Goal: Task Accomplishment & Management: Manage account settings

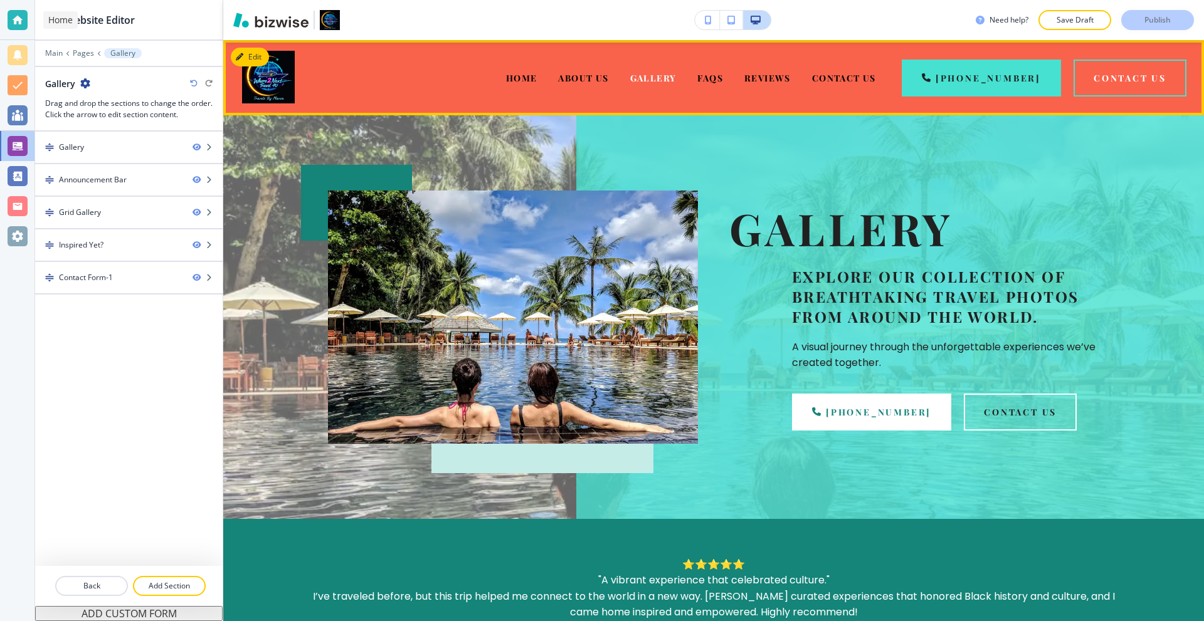
click at [8, 22] on div at bounding box center [18, 20] width 20 height 20
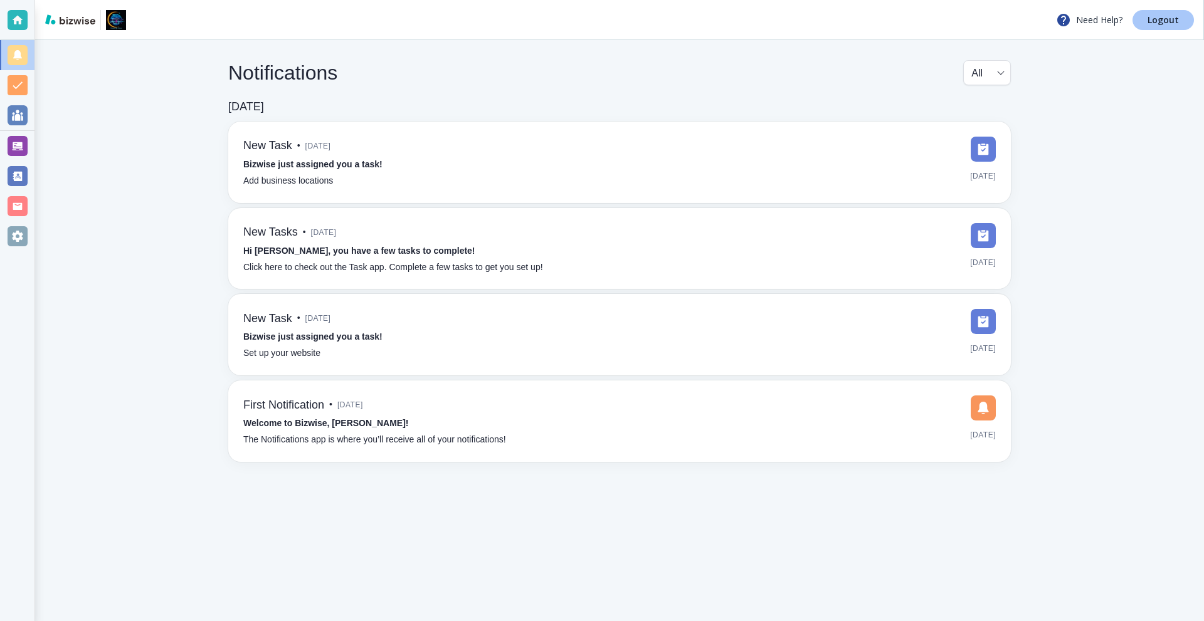
click at [1165, 23] on p "Logout" at bounding box center [1162, 20] width 31 height 9
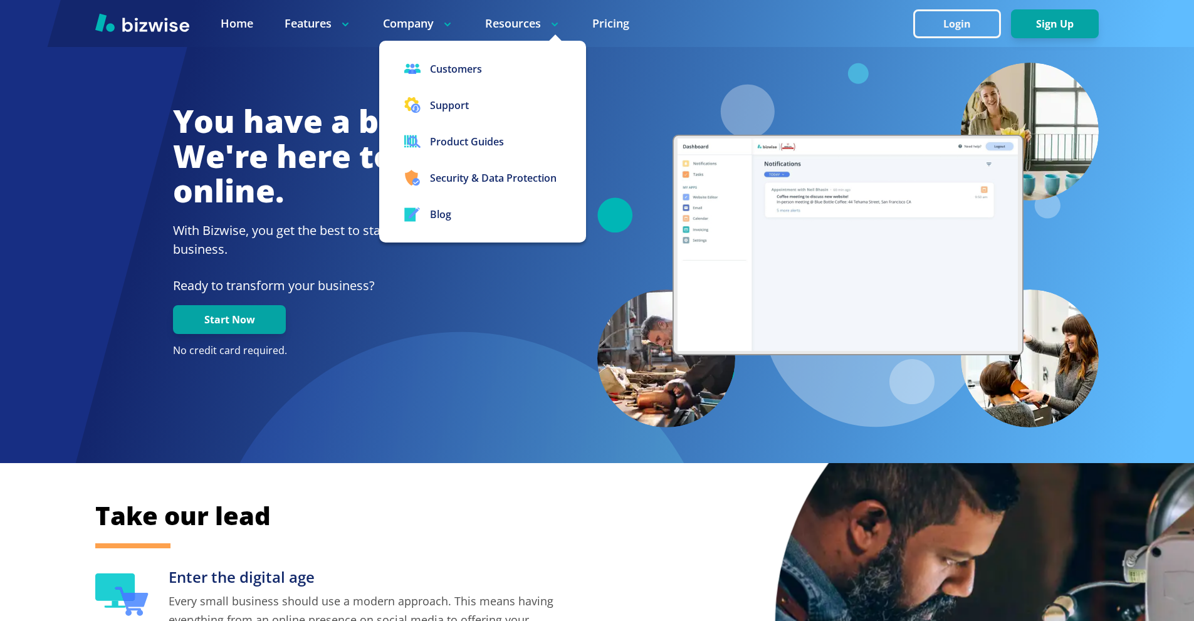
scroll to position [63, 0]
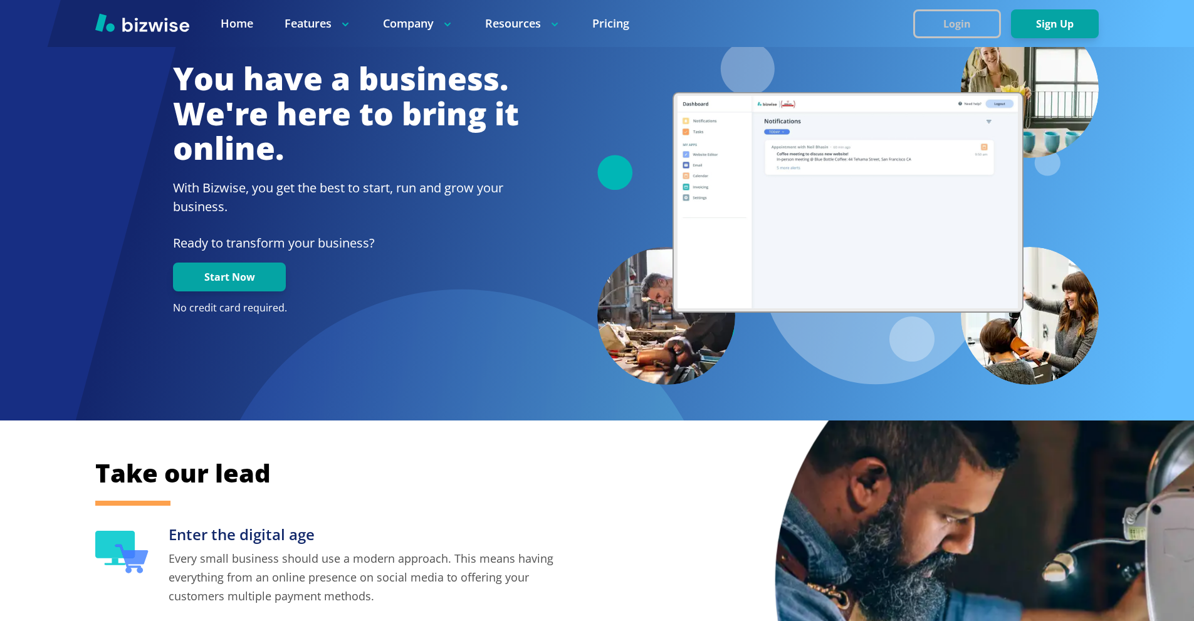
click at [943, 17] on button "Login" at bounding box center [957, 23] width 88 height 29
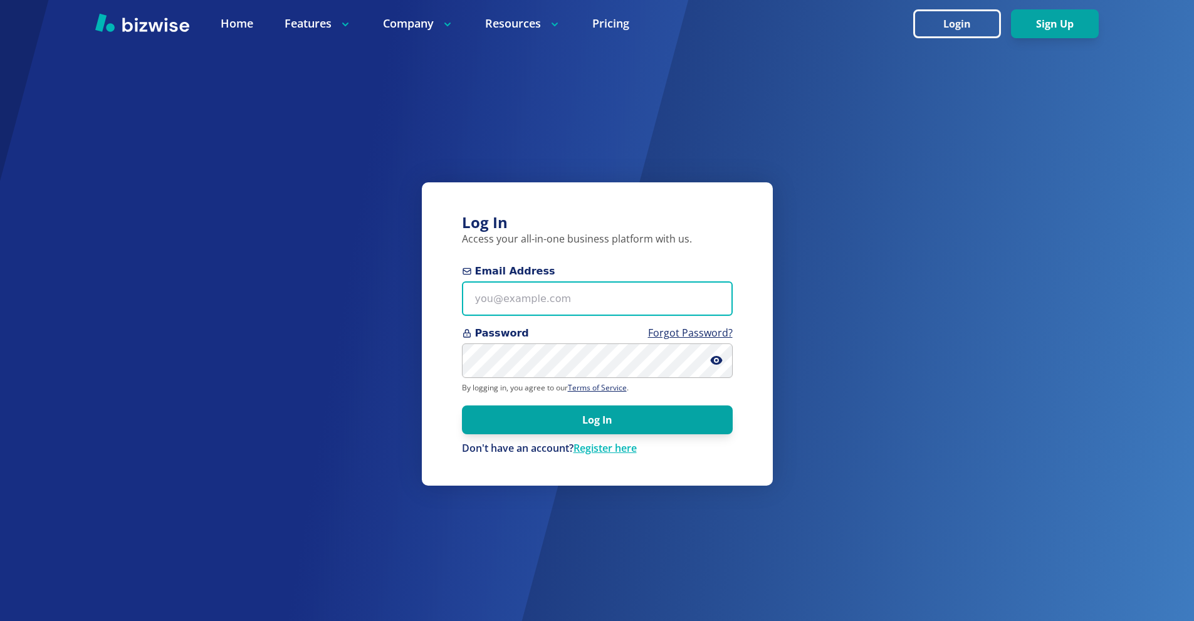
click at [547, 303] on input "Email Address" at bounding box center [597, 298] width 271 height 34
paste input "[EMAIL_ADDRESS][DOMAIN_NAME]"
type input "[EMAIL_ADDRESS][DOMAIN_NAME]"
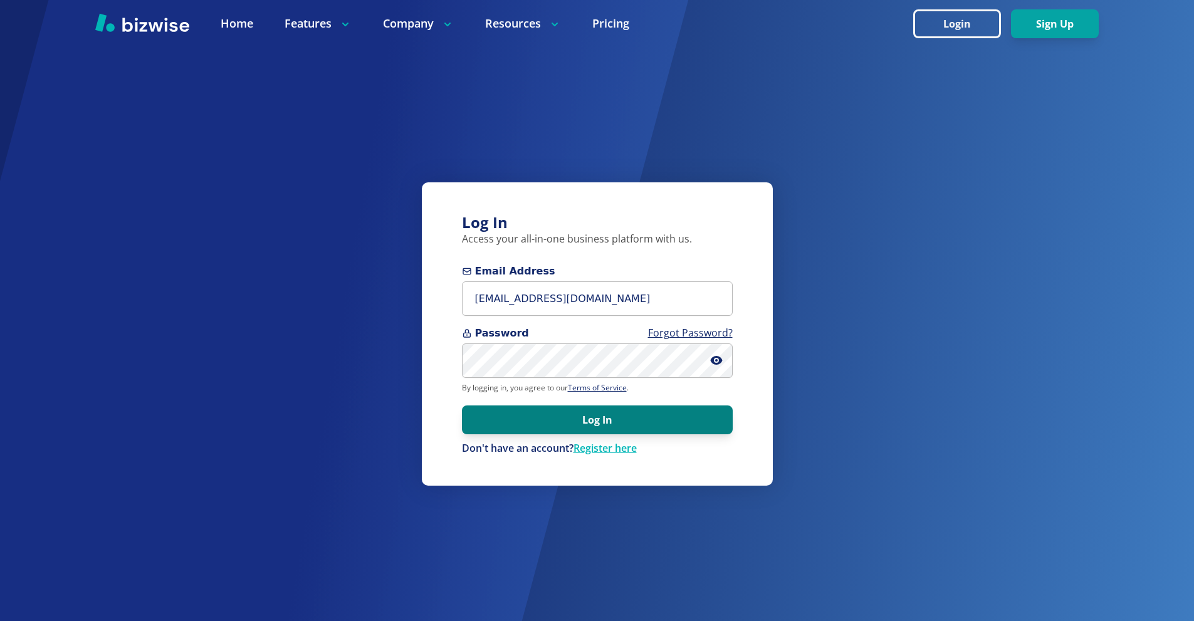
drag, startPoint x: 603, startPoint y: 409, endPoint x: 593, endPoint y: 401, distance: 12.9
click at [602, 409] on button "Log In" at bounding box center [597, 420] width 271 height 29
